Goal: Task Accomplishment & Management: Manage account settings

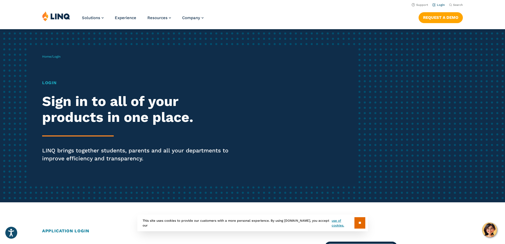
click at [437, 5] on link "Login" at bounding box center [438, 4] width 12 height 3
click at [329, 20] on div "Solutions Nutrition Overview NEW School Nutrition Suite School Nutrition State …" at bounding box center [252, 19] width 505 height 17
click at [27, 16] on div "Solutions Nutrition Overview NEW School Nutrition Suite School Nutrition State …" at bounding box center [252, 19] width 505 height 17
